Goal: Register for event/course

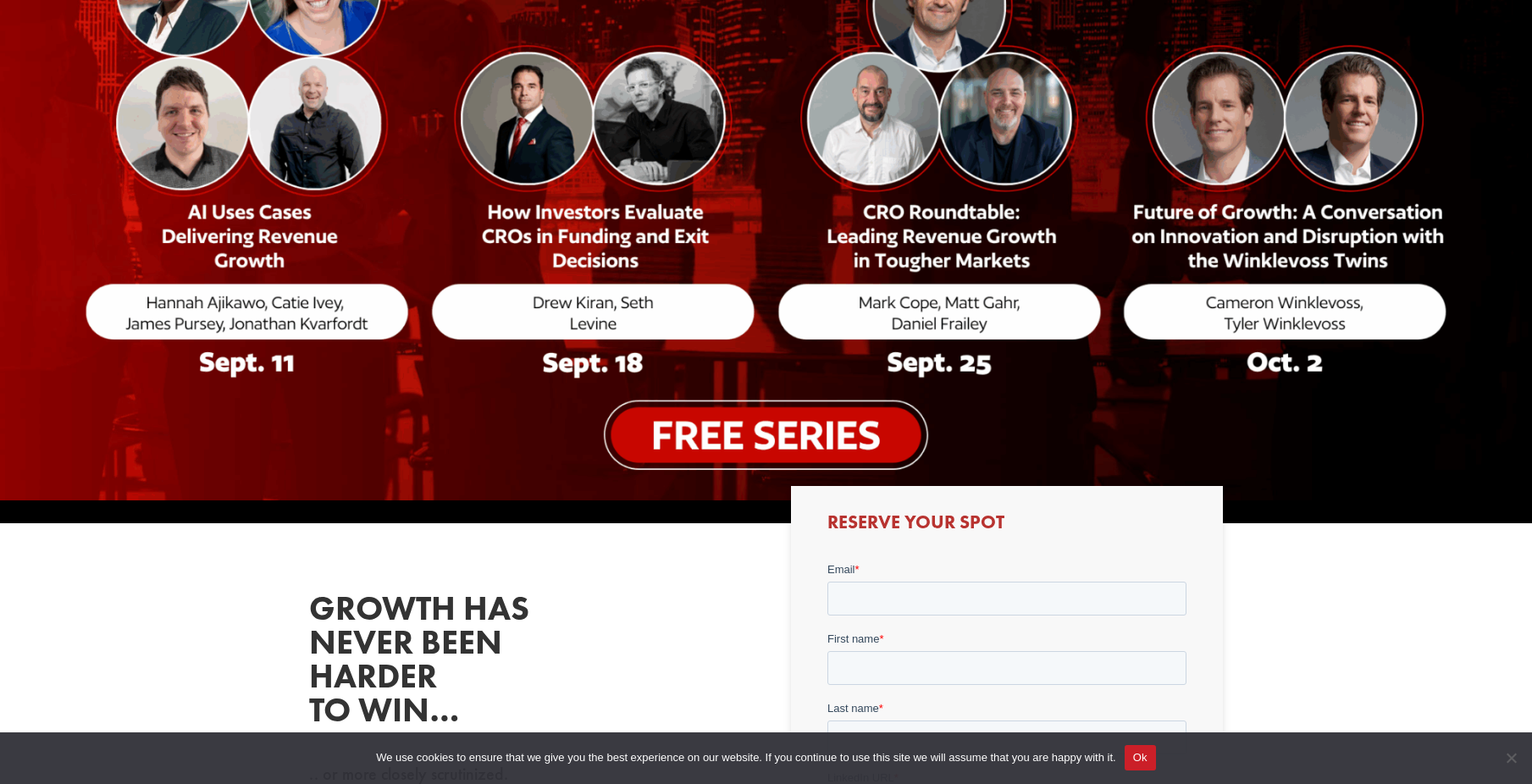
scroll to position [419, 0]
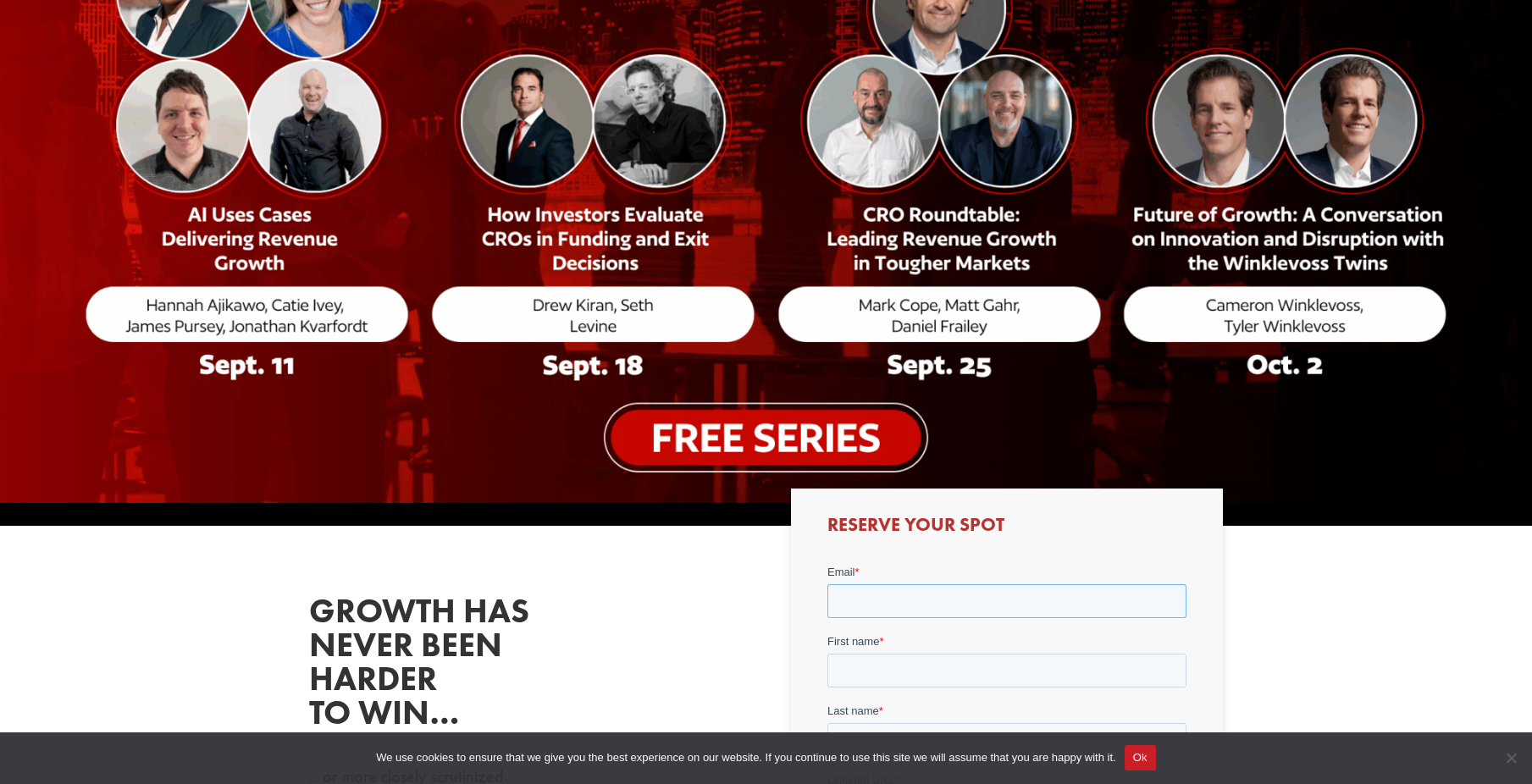
click at [1053, 605] on input "Email *" at bounding box center [1006, 600] width 359 height 34
type input "[PERSON_NAME][EMAIL_ADDRESS][DOMAIN_NAME]"
type input "[PERSON_NAME]"
type input "Ajikawo"
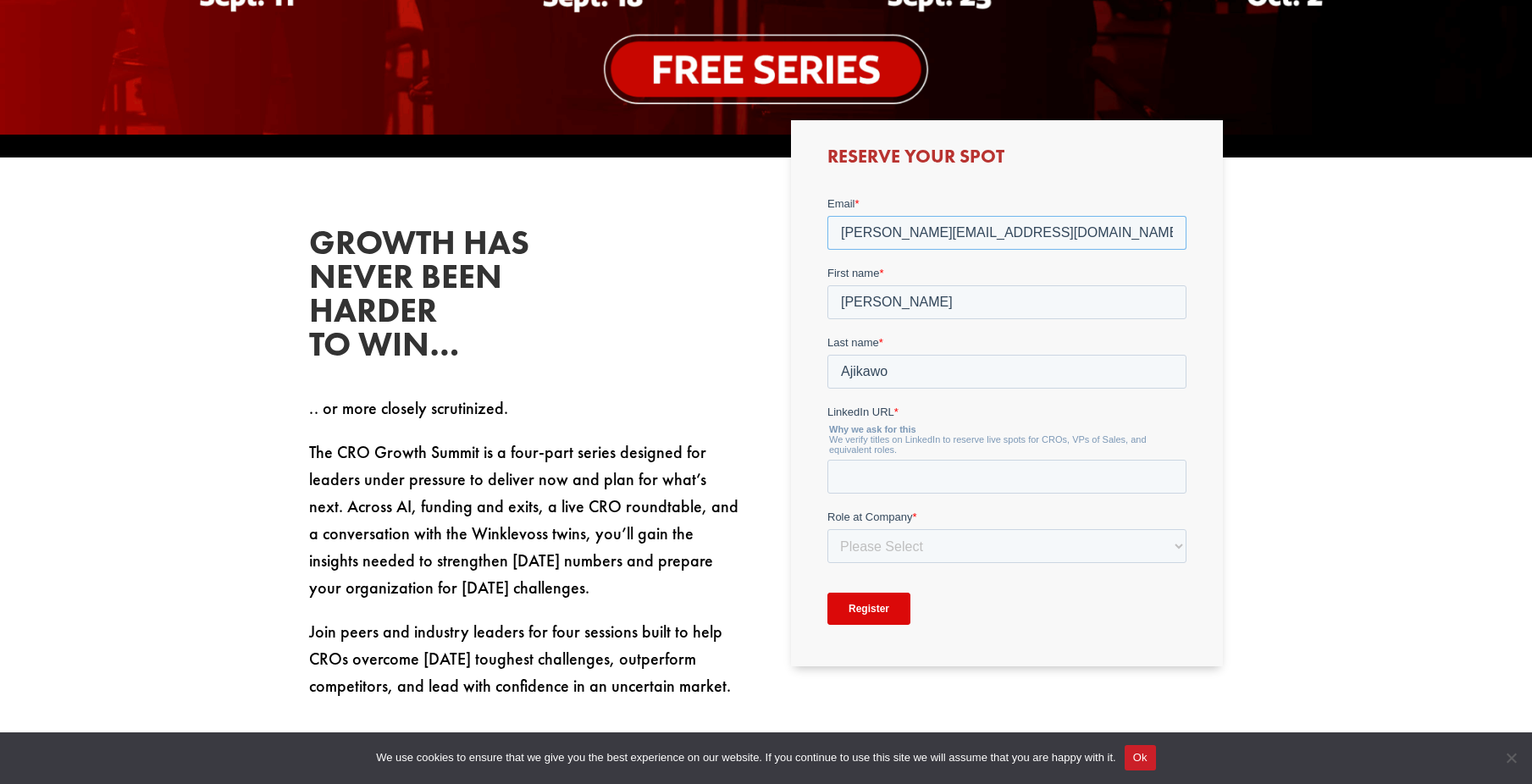
scroll to position [797, 0]
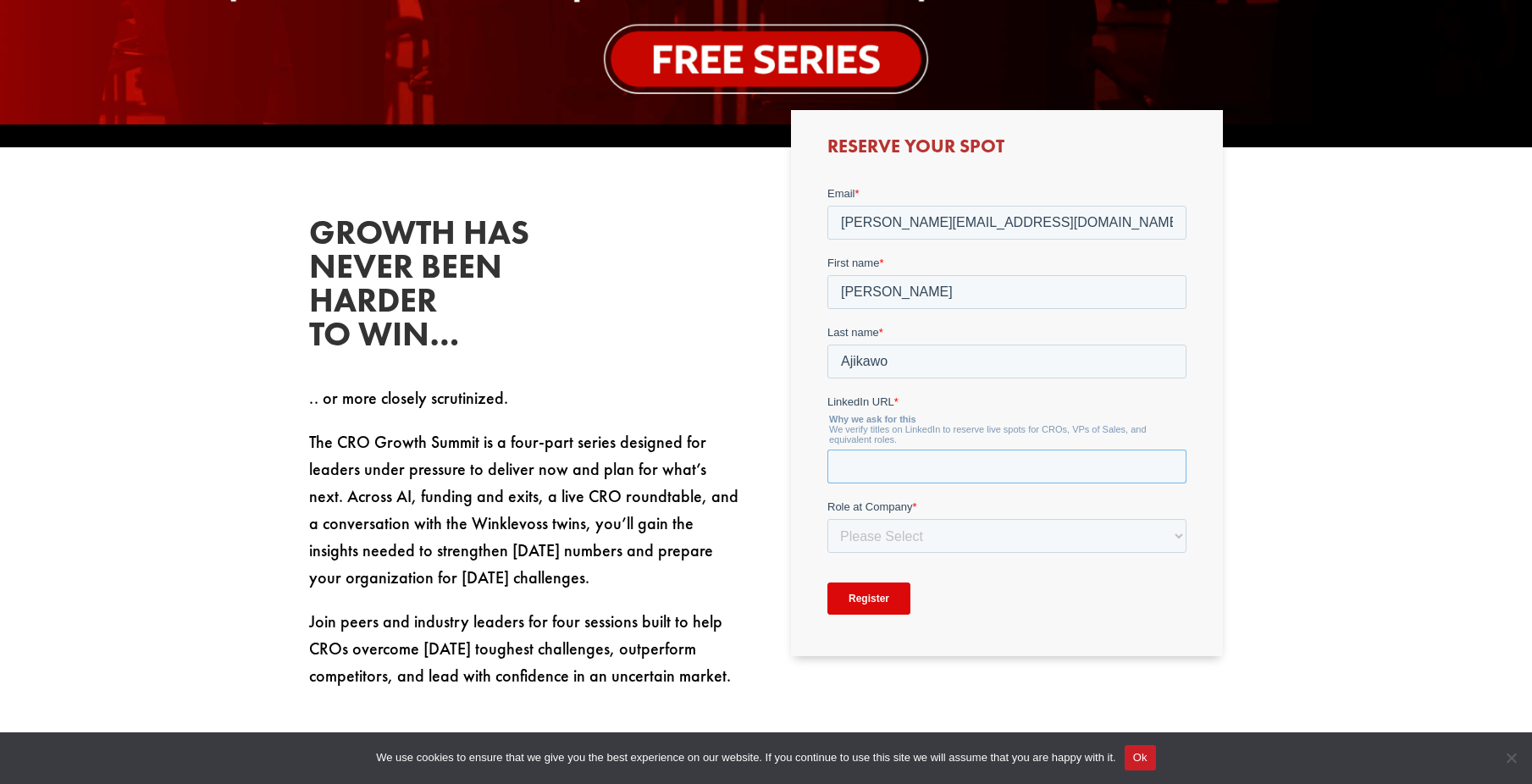
click at [984, 459] on input "LinkedIn URL *" at bounding box center [1006, 466] width 359 height 34
type input "[PERSON_NAME]"
click at [981, 534] on select "Please Select C-Level (CRO, CSO, etc) Senior Leadership (VP of Sales, VP of Ena…" at bounding box center [1006, 535] width 359 height 34
select select "C-Level (CRO, CSO, etc)"
click at [828, 518] on select "Please Select C-Level (CRO, CSO, etc) Senior Leadership (VP of Sales, VP of Ena…" at bounding box center [1006, 535] width 359 height 34
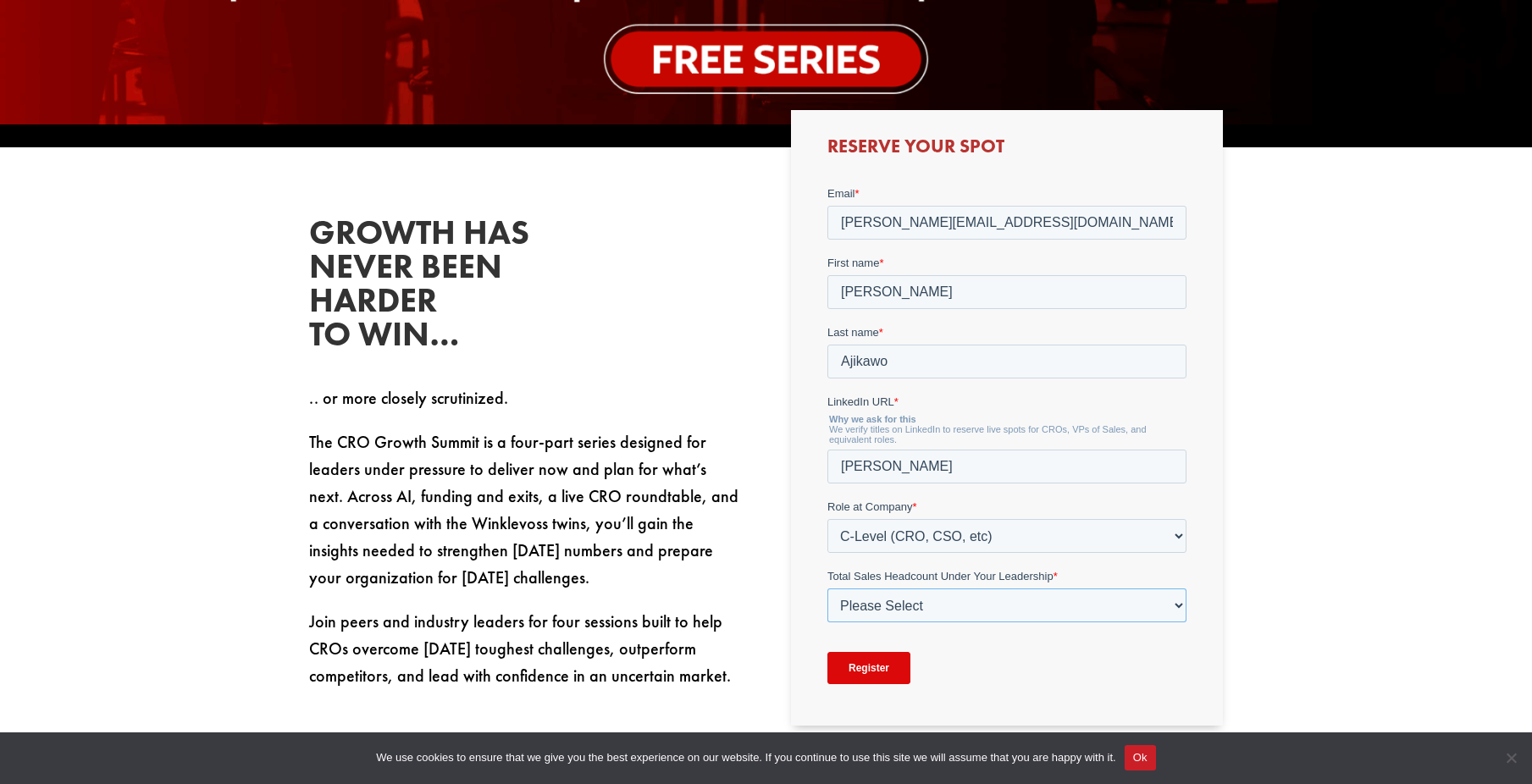
click at [946, 598] on select "Please Select Just Me 1-9 [PHONE_NUMBER] [PHONE_NUMBER]+" at bounding box center [1006, 605] width 359 height 34
select select "Just Me"
click at [828, 588] on select "Please Select Just Me 1-9 [PHONE_NUMBER] [PHONE_NUMBER]+" at bounding box center [1006, 605] width 359 height 34
click at [886, 666] on input "Register" at bounding box center [869, 668] width 83 height 32
